Goal: Information Seeking & Learning: Learn about a topic

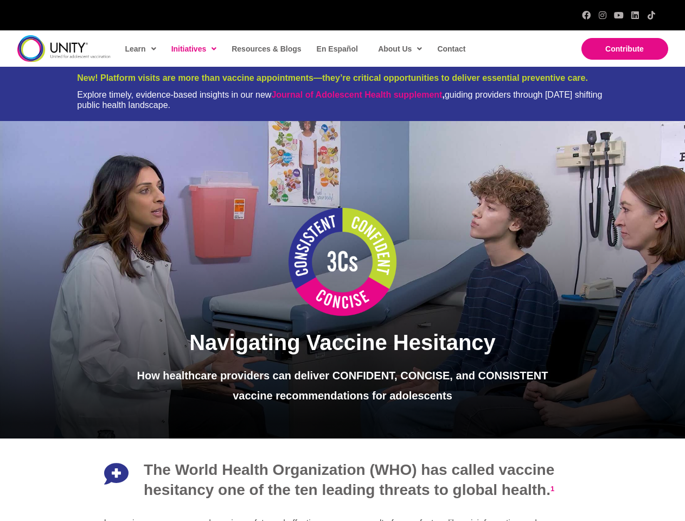
click at [342, 260] on img at bounding box center [343, 262] width 109 height 109
